Goal: Transaction & Acquisition: Book appointment/travel/reservation

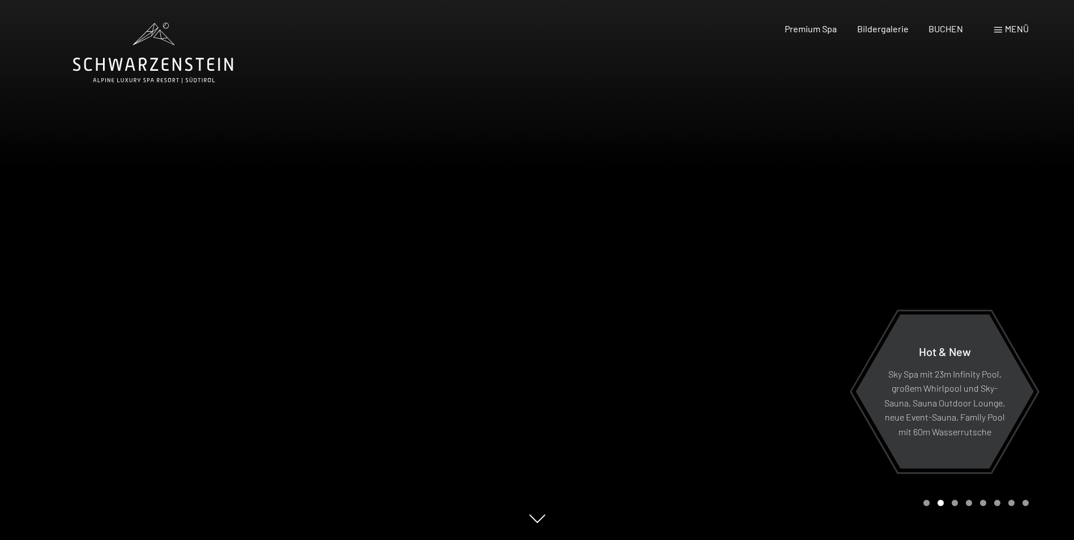
click at [1002, 31] on div "Menü" at bounding box center [1011, 29] width 35 height 12
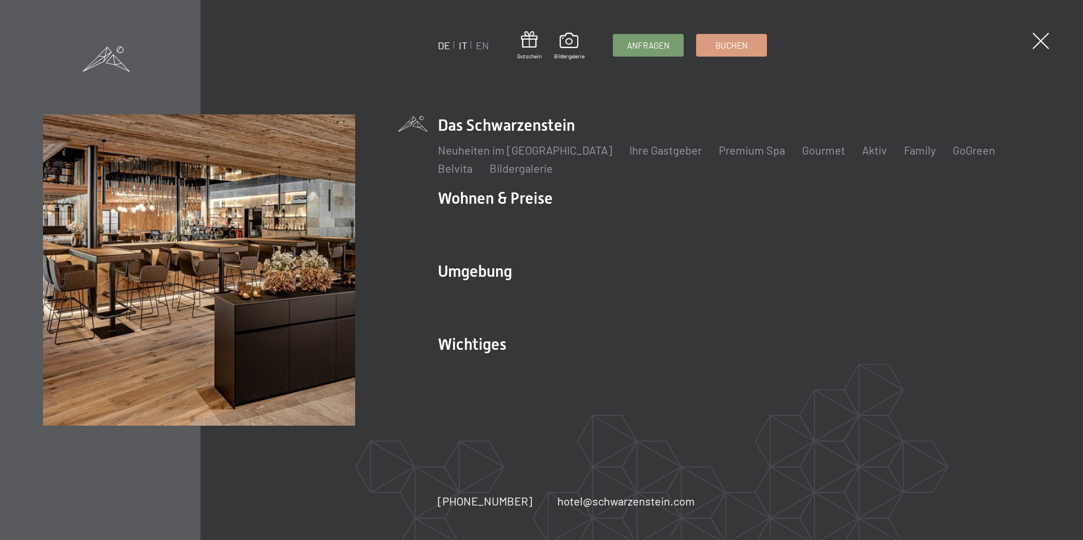
click at [460, 45] on link "IT" at bounding box center [463, 45] width 8 height 12
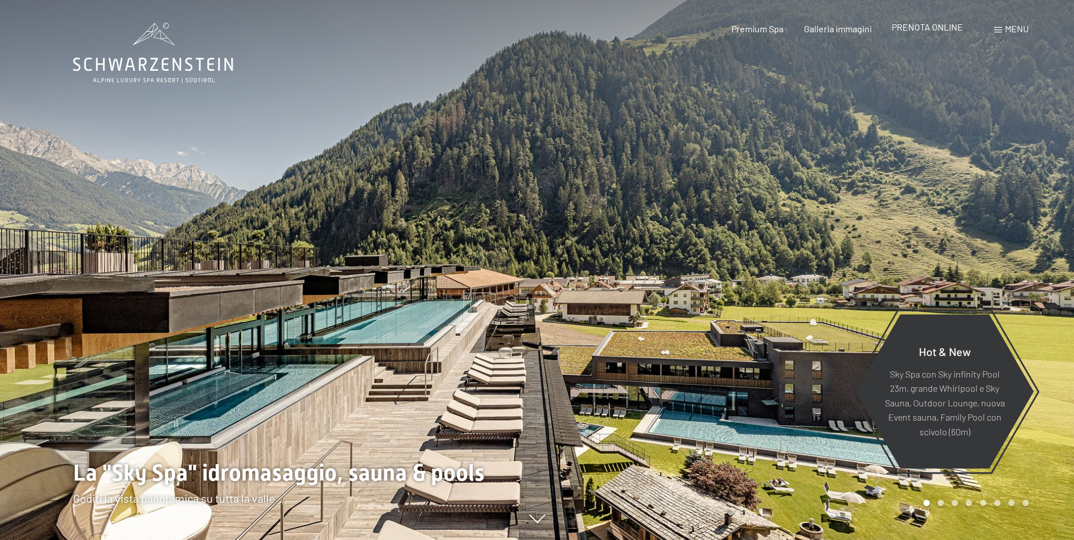
click at [914, 28] on span "PRENOTA ONLINE" at bounding box center [927, 27] width 71 height 11
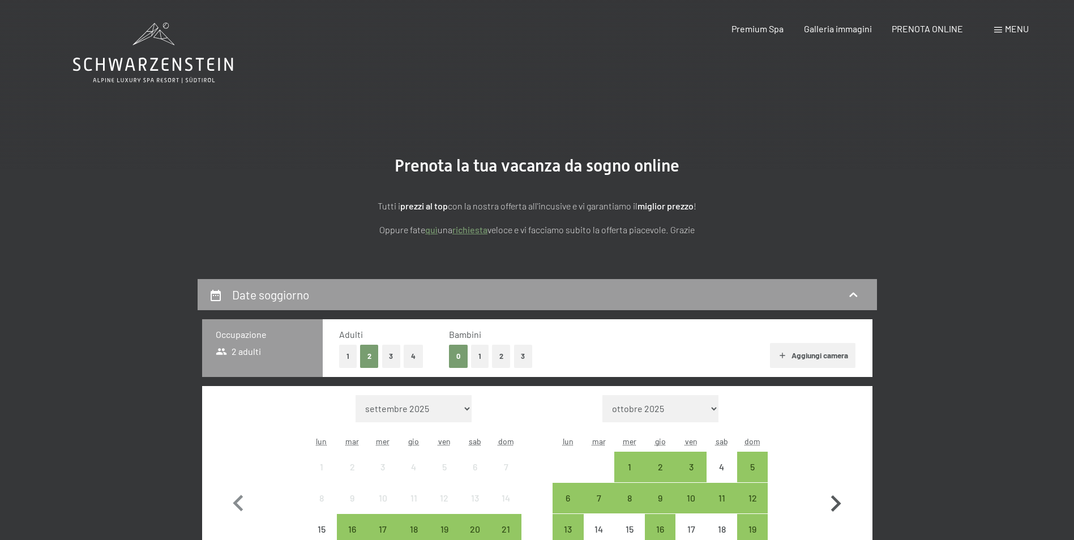
click at [833, 498] on icon "button" at bounding box center [836, 503] width 10 height 16
select select "2025-10-01"
select select "2025-11-01"
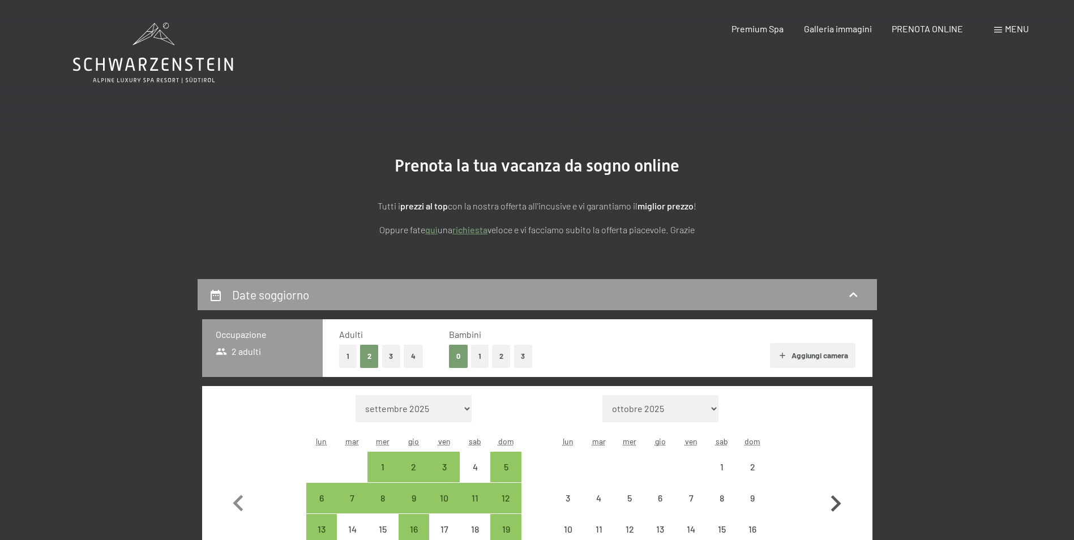
click at [833, 498] on icon "button" at bounding box center [836, 503] width 10 height 16
select select "2025-11-01"
select select "2025-12-01"
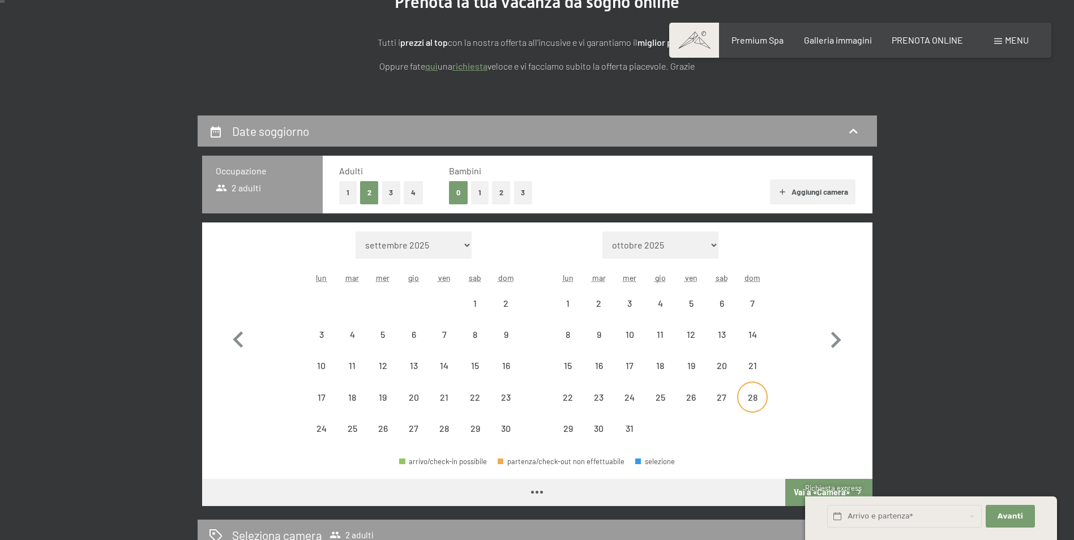
select select "2025-11-01"
select select "2025-12-01"
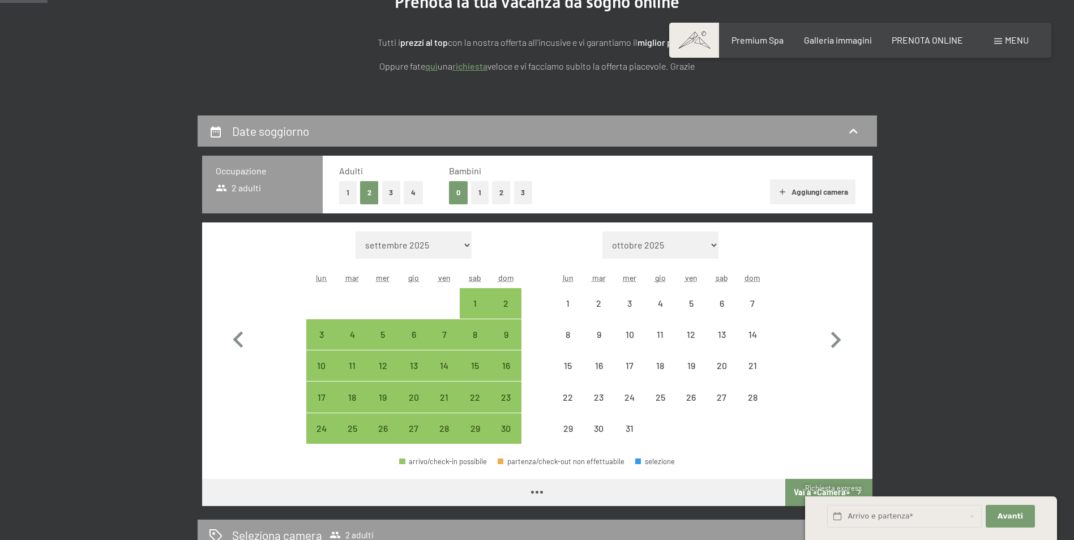
scroll to position [170, 0]
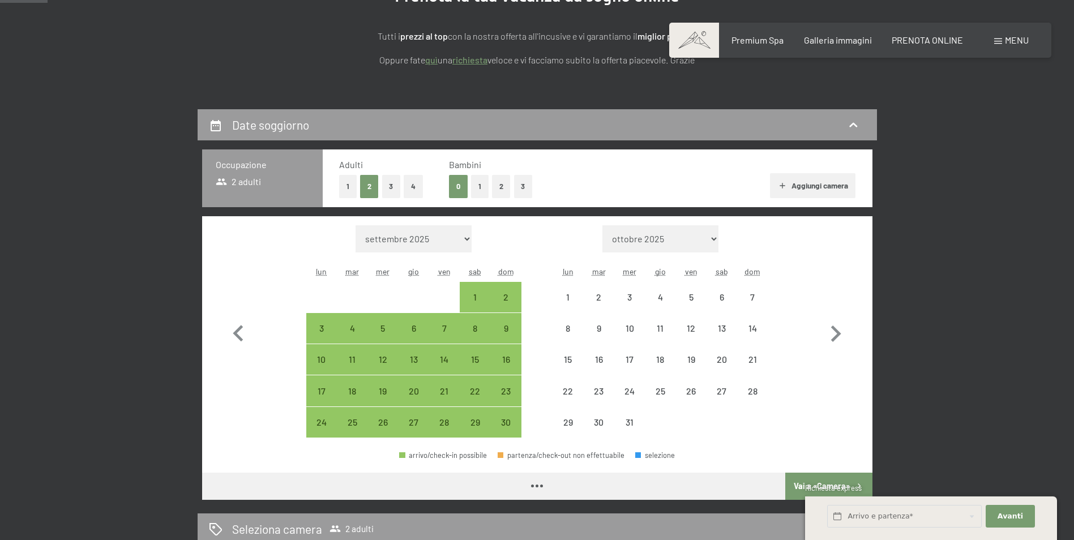
select select "2025-11-01"
select select "2025-12-01"
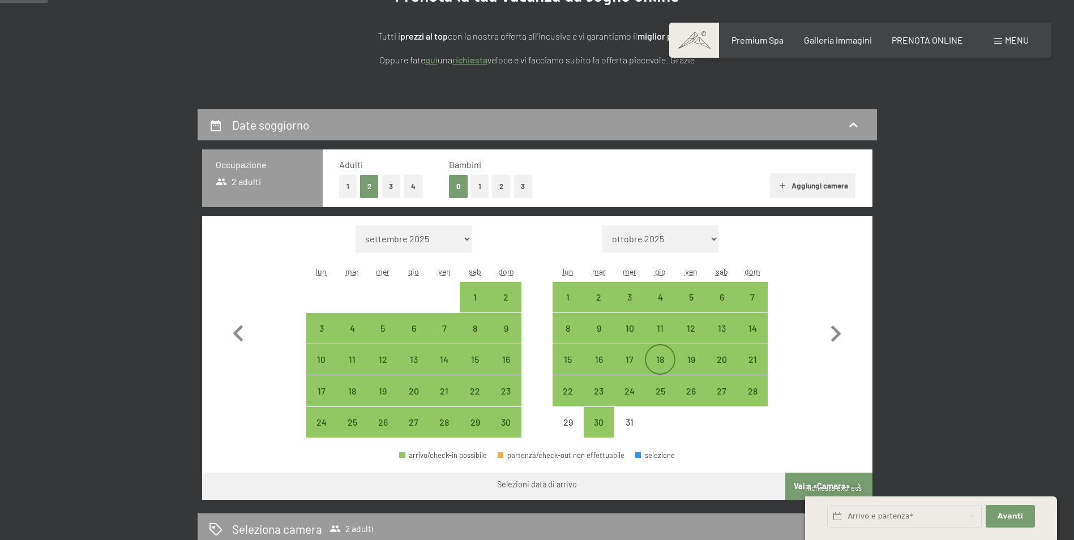
click at [662, 360] on div "18" at bounding box center [660, 369] width 28 height 28
select select "2025-11-01"
select select "2025-12-01"
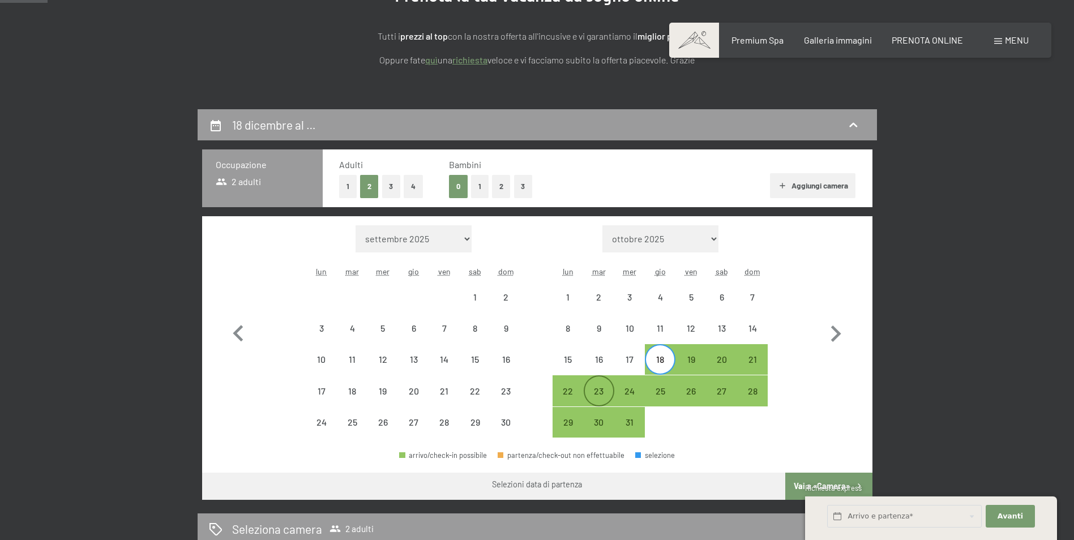
click at [590, 392] on div "23" at bounding box center [599, 401] width 28 height 28
select select "2025-11-01"
select select "2025-12-01"
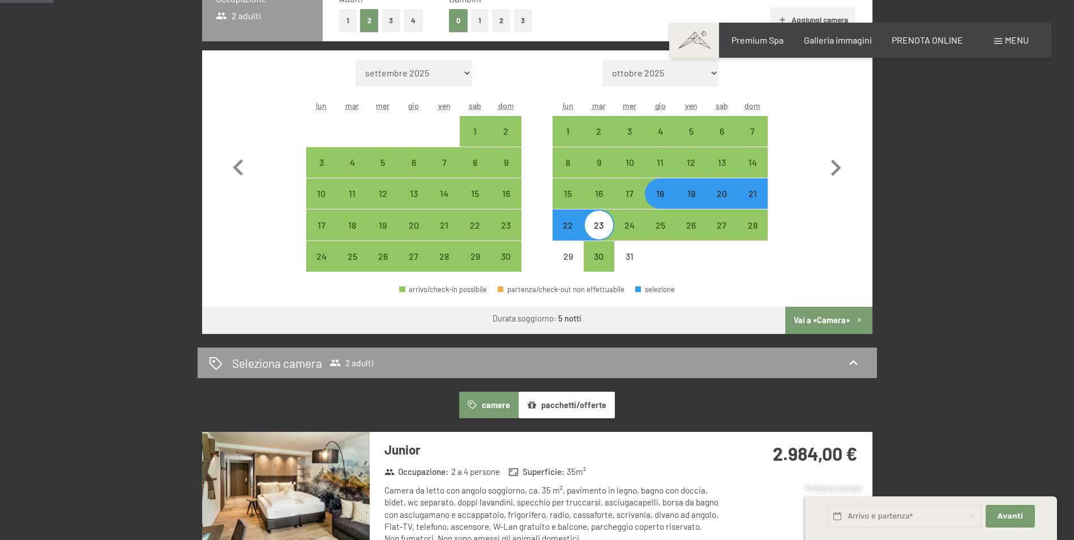
scroll to position [340, 0]
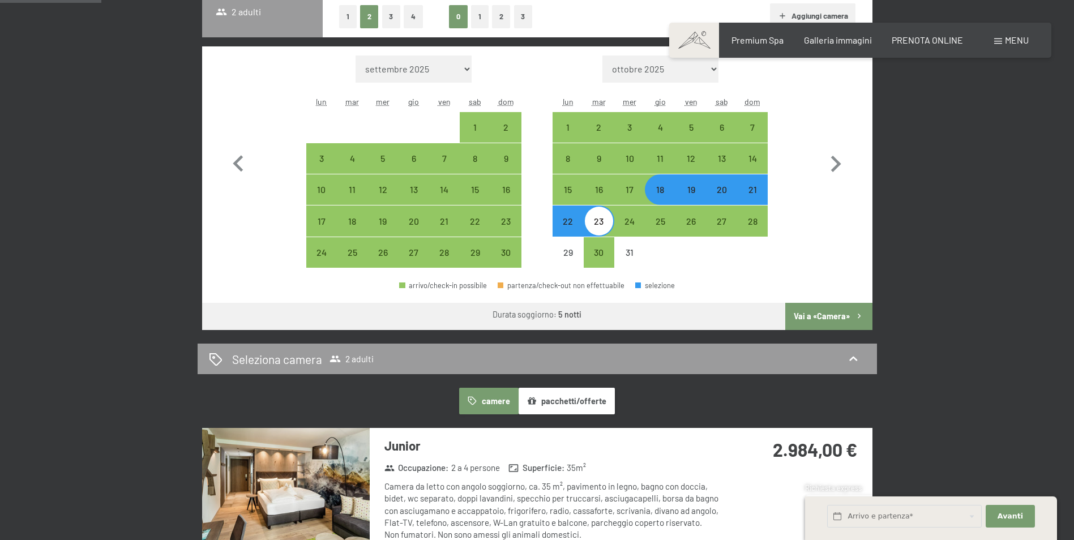
click at [839, 317] on button "Vai a «Camera»" at bounding box center [828, 316] width 87 height 27
select select "2025-11-01"
select select "2025-12-01"
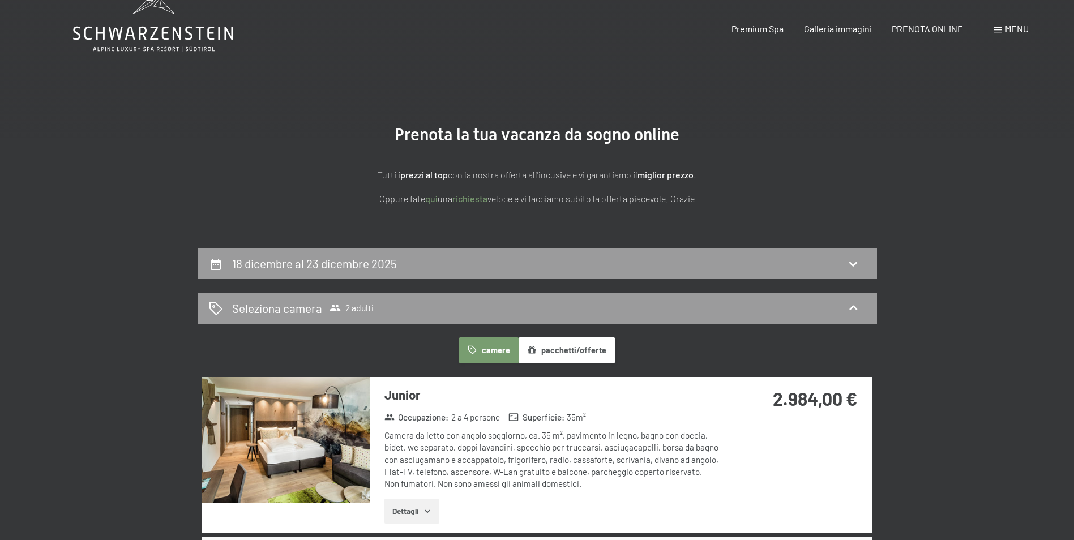
scroll to position [0, 0]
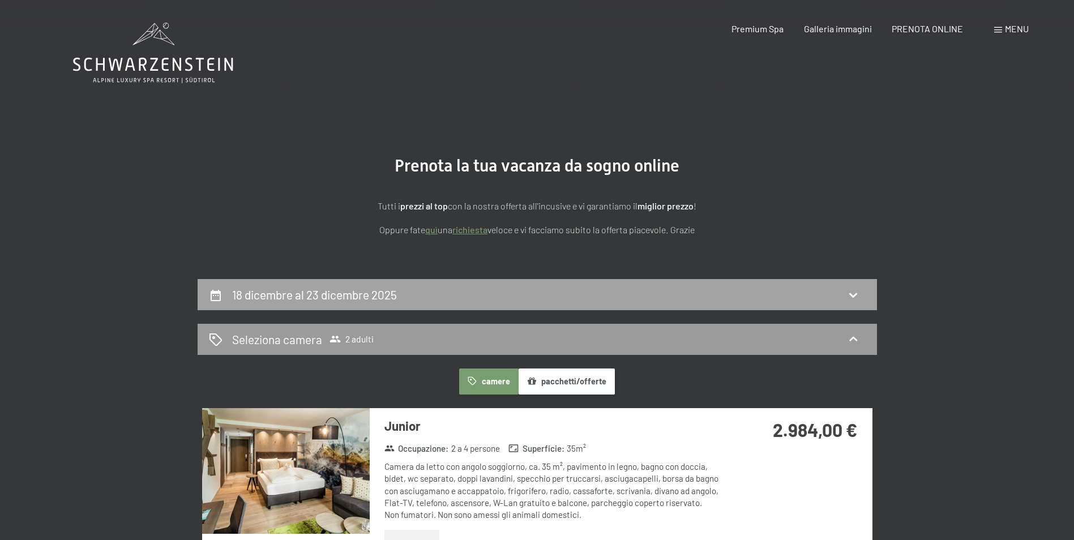
click at [857, 303] on div "18 dicembre al 23 dicembre 2025" at bounding box center [537, 294] width 679 height 31
select select "2025-11-01"
select select "2025-12-01"
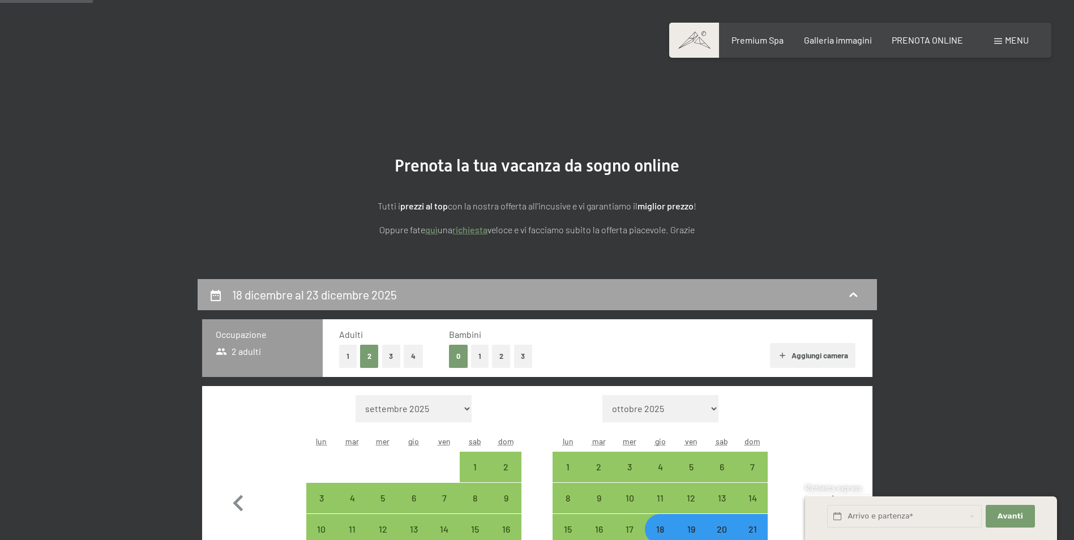
scroll to position [279, 0]
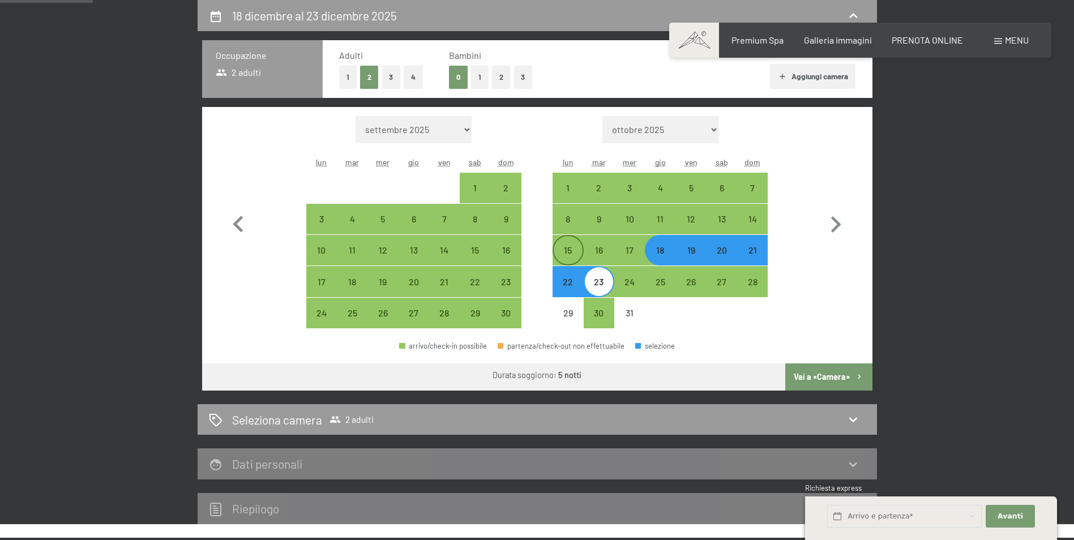
click at [570, 255] on div "15" at bounding box center [568, 260] width 28 height 28
select select "2025-11-01"
select select "2025-12-01"
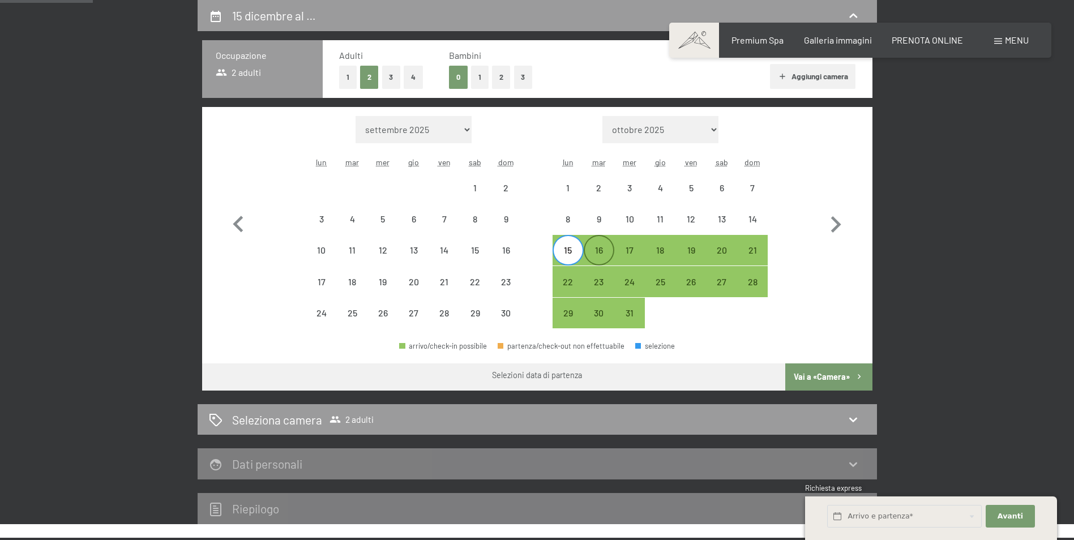
click at [596, 255] on div "16" at bounding box center [599, 260] width 28 height 28
select select "2025-11-01"
select select "2025-12-01"
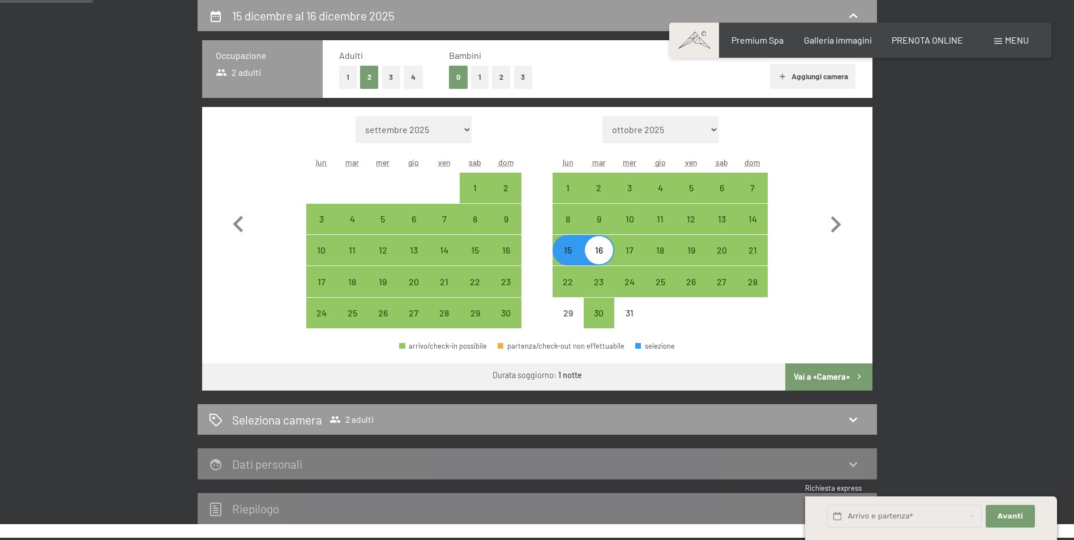
click at [574, 254] on div "15" at bounding box center [568, 260] width 28 height 28
select select "2025-11-01"
select select "2025-12-01"
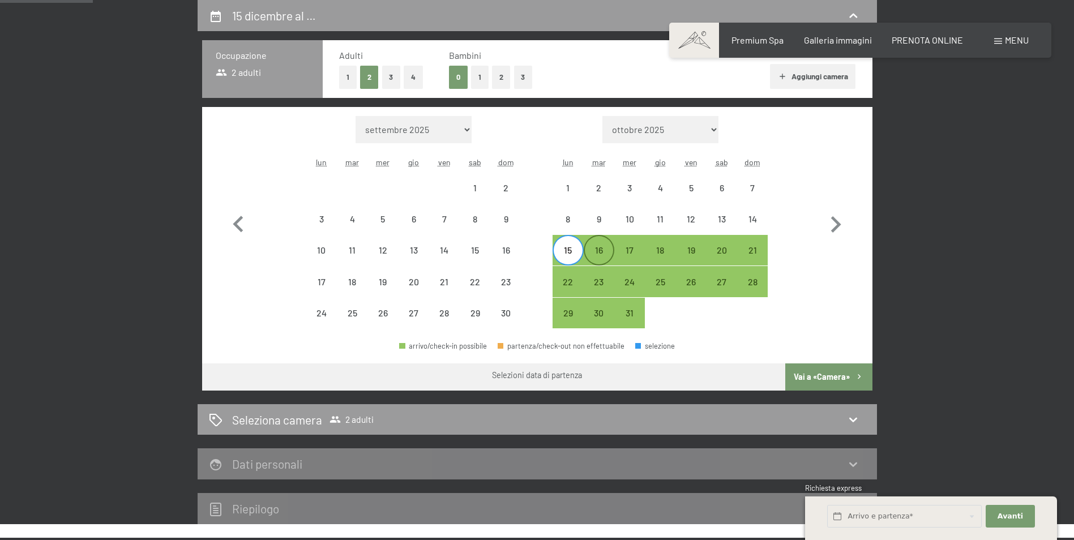
click at [604, 247] on div "16" at bounding box center [599, 260] width 28 height 28
select select "2025-11-01"
select select "2025-12-01"
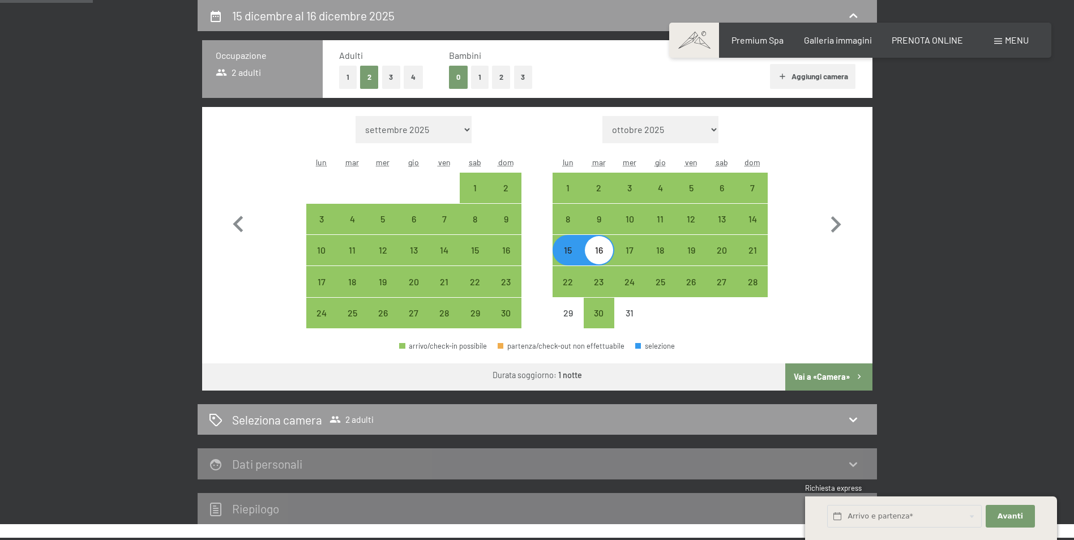
click at [604, 247] on div "16" at bounding box center [599, 260] width 28 height 28
select select "2025-11-01"
select select "2025-12-01"
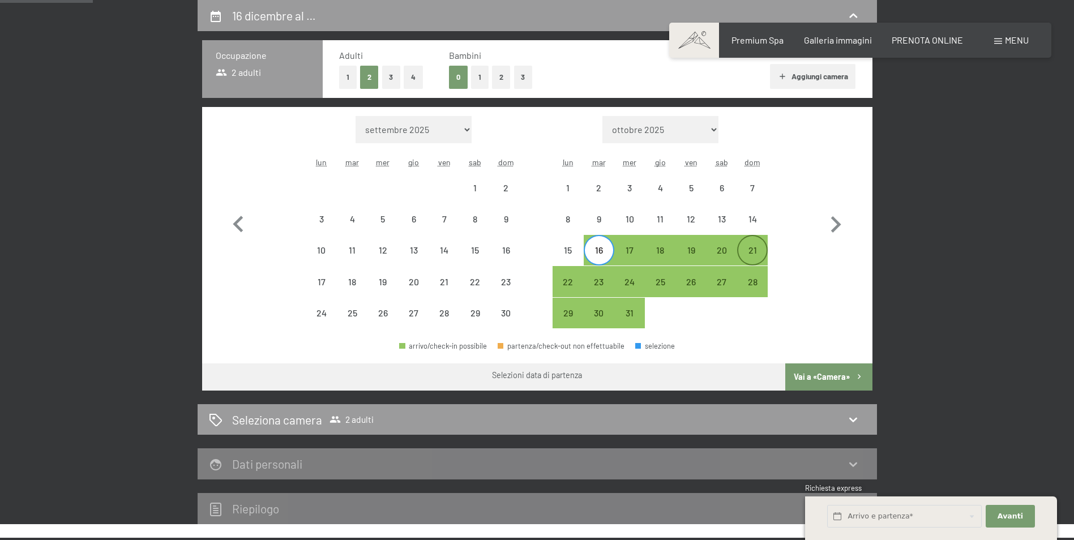
click at [759, 251] on div "21" at bounding box center [752, 260] width 28 height 28
select select "2025-11-01"
select select "2025-12-01"
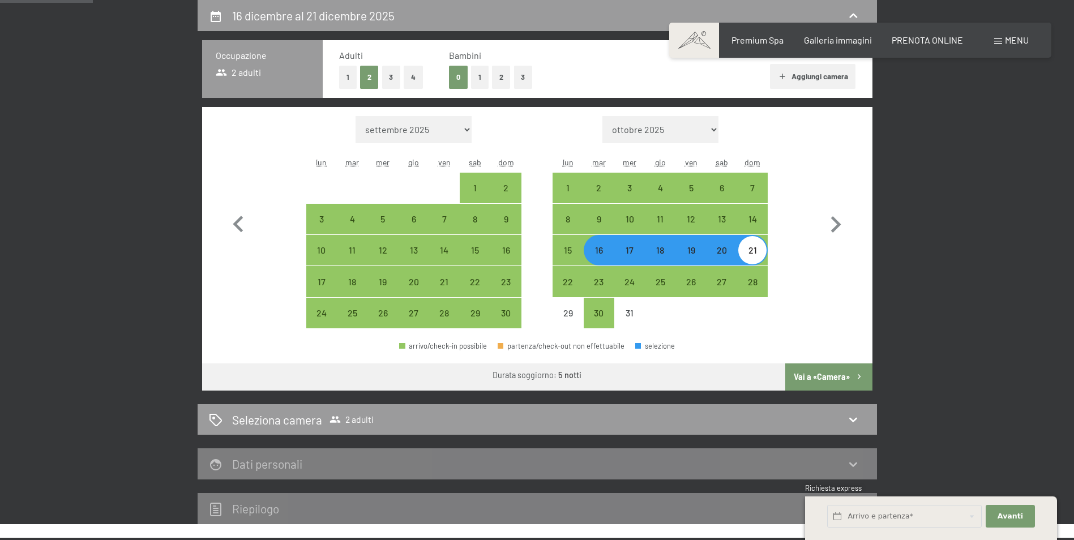
click at [840, 370] on button "Vai a «Camera»" at bounding box center [828, 377] width 87 height 27
select select "2025-11-01"
select select "2025-12-01"
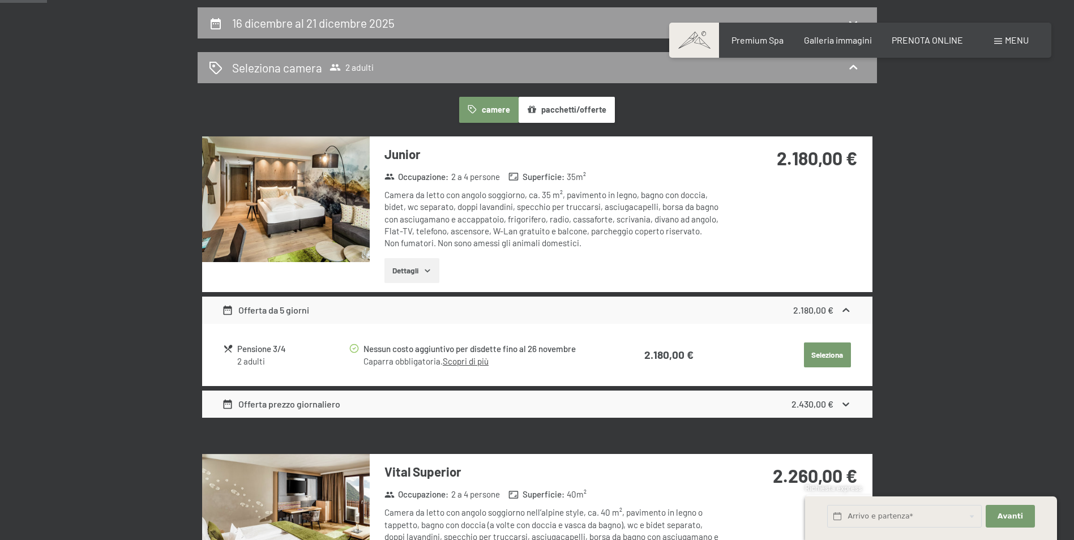
scroll to position [113, 0]
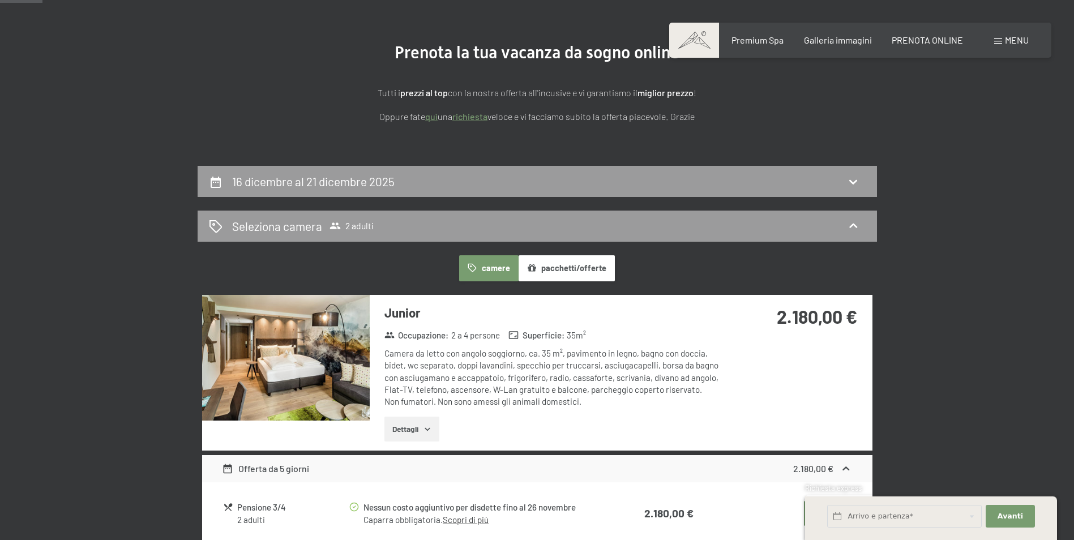
click at [548, 267] on button "pacchetti/offerte" at bounding box center [567, 268] width 96 height 26
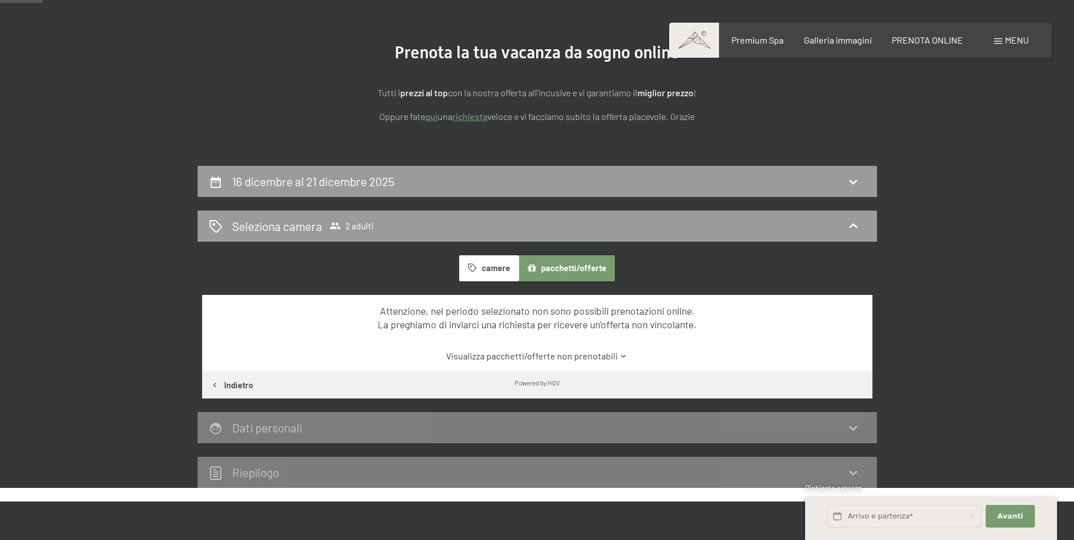
click at [605, 359] on link "Visualizza pacchetti/offerte non prenotabili" at bounding box center [537, 356] width 630 height 12
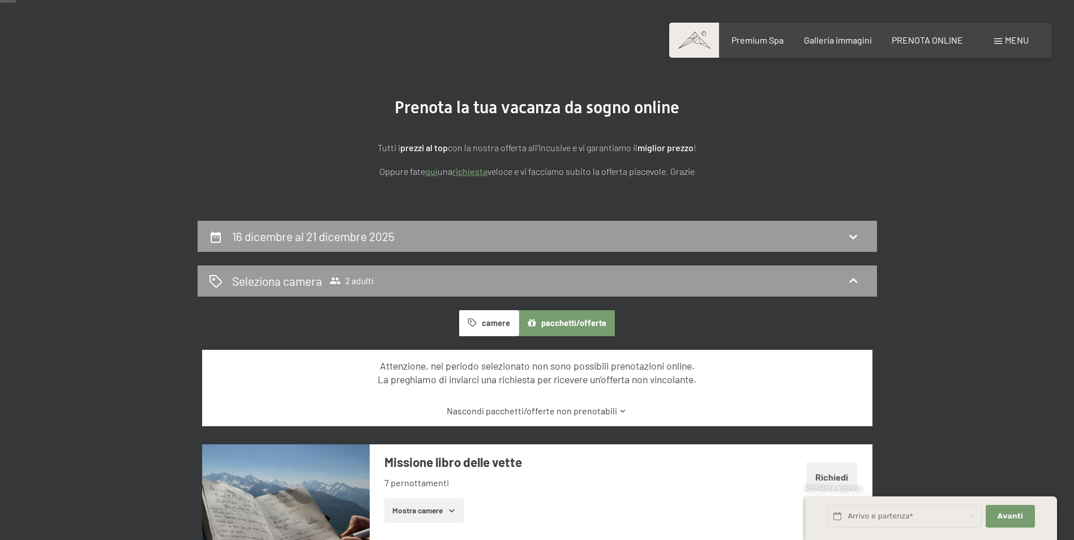
scroll to position [57, 0]
